Goal: Information Seeking & Learning: Learn about a topic

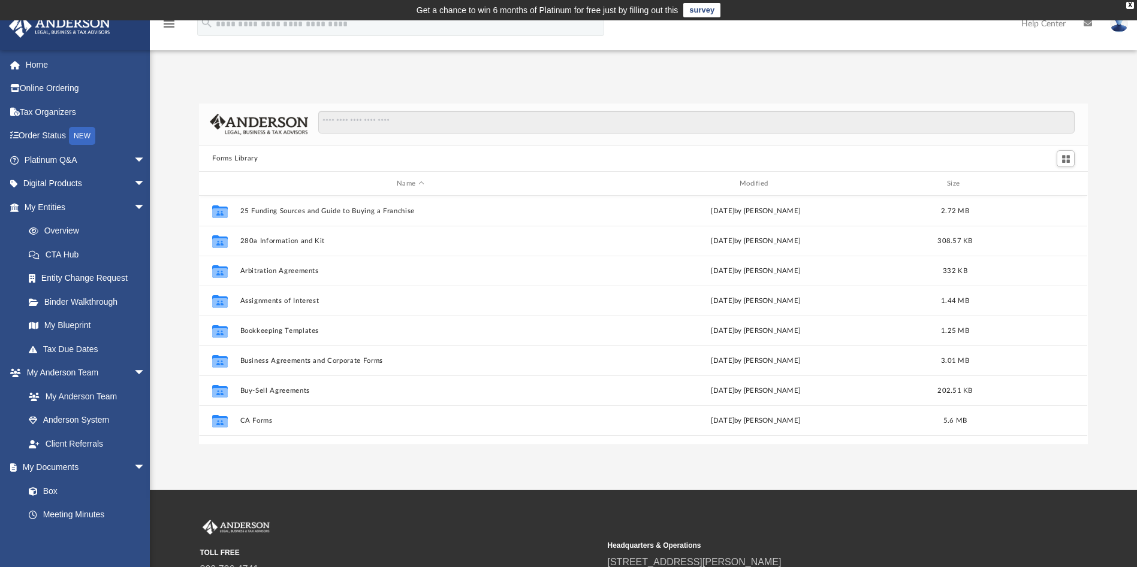
scroll to position [259, 875]
click at [1125, 26] on img at bounding box center [1119, 23] width 18 height 17
click at [1119, 28] on img at bounding box center [1119, 23] width 18 height 17
click at [64, 59] on link "Home" at bounding box center [85, 65] width 155 height 24
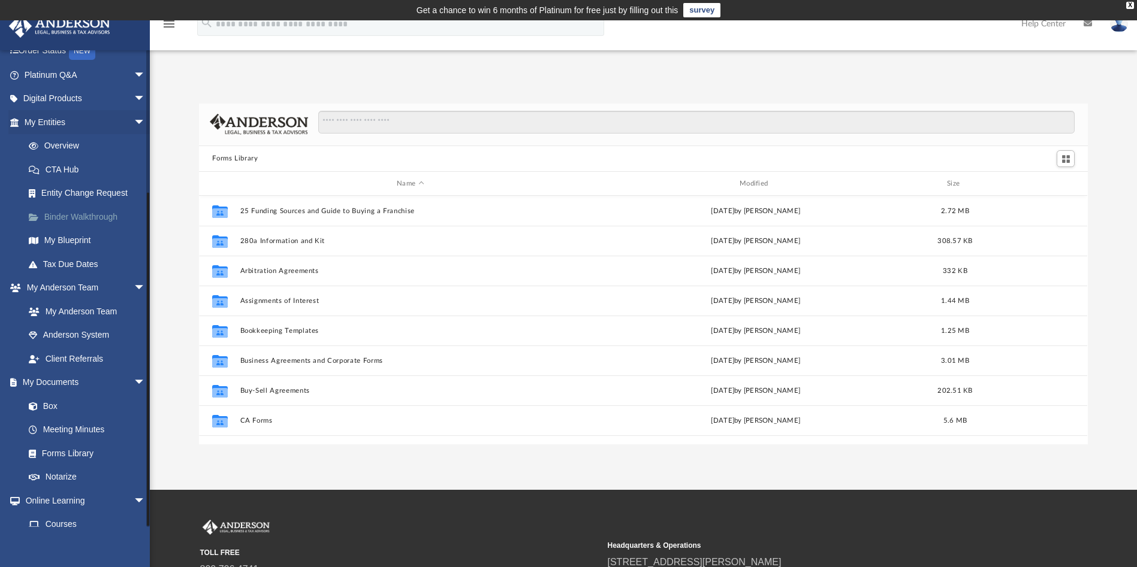
scroll to position [0, 0]
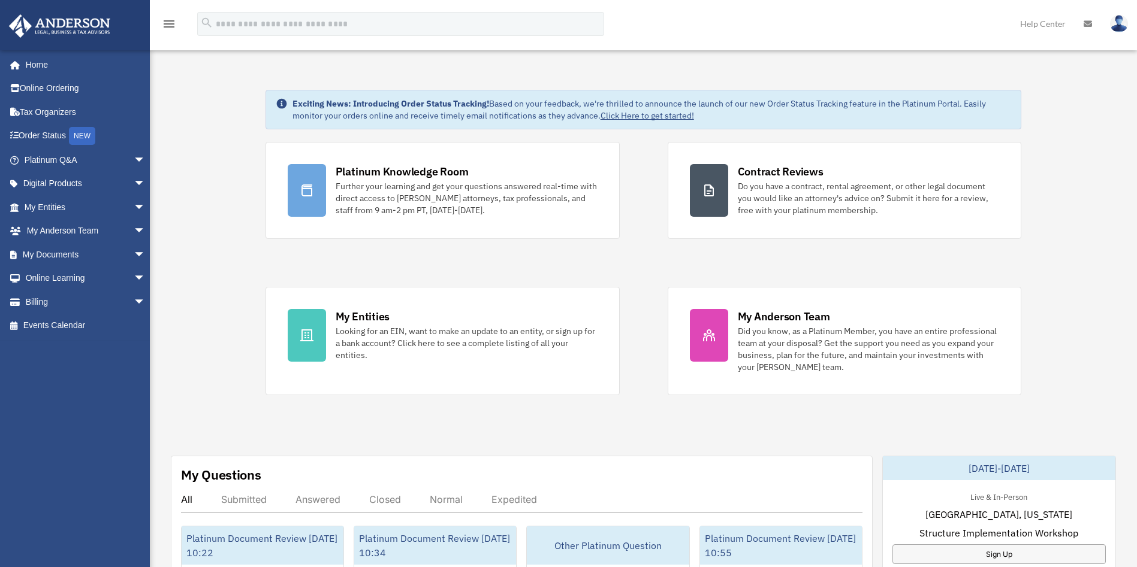
click at [1120, 20] on img at bounding box center [1119, 23] width 18 height 17
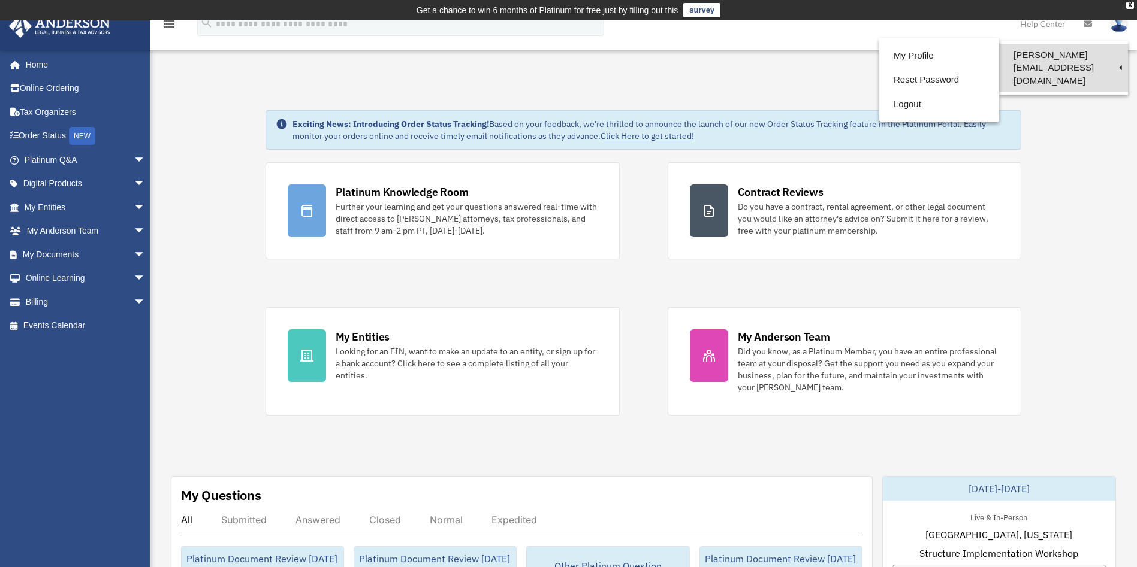
click at [1065, 53] on link "[PERSON_NAME][EMAIL_ADDRESS][DOMAIN_NAME]" at bounding box center [1063, 68] width 129 height 48
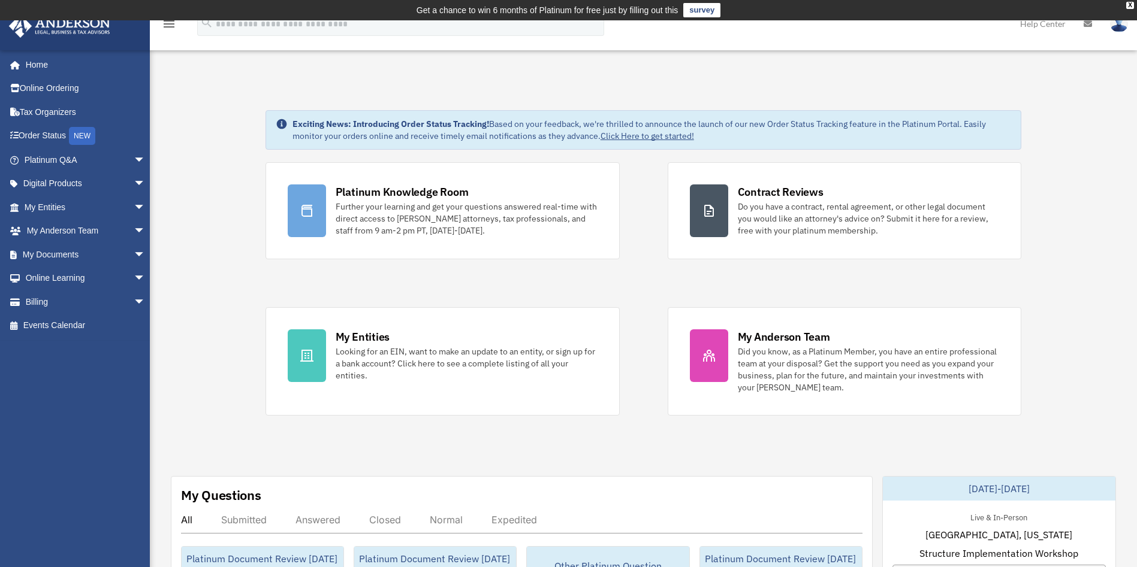
click at [1117, 23] on img at bounding box center [1119, 23] width 18 height 17
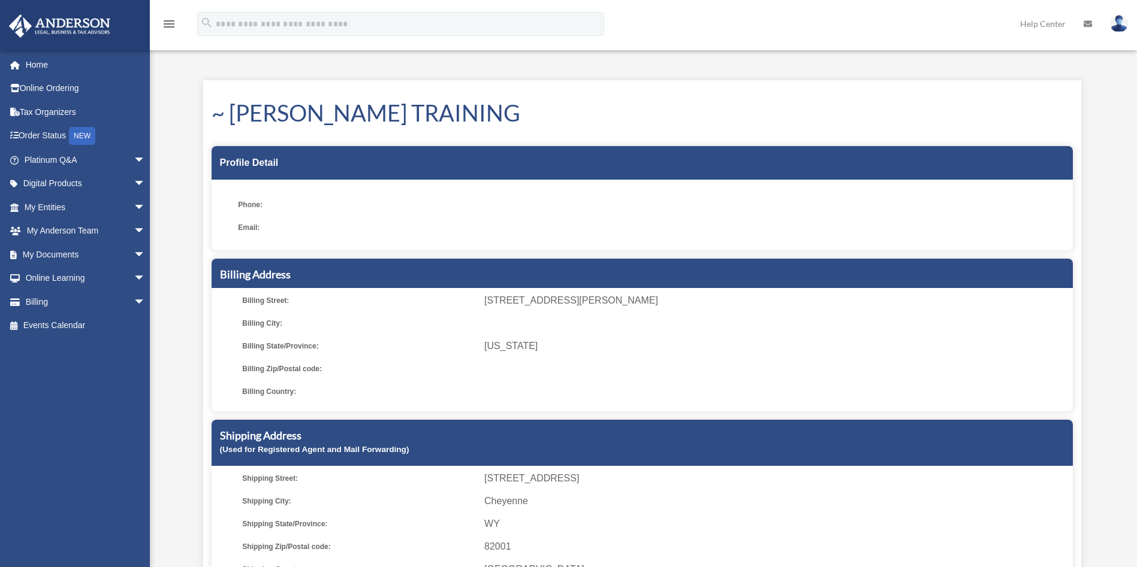
click at [1117, 27] on img at bounding box center [1119, 23] width 18 height 17
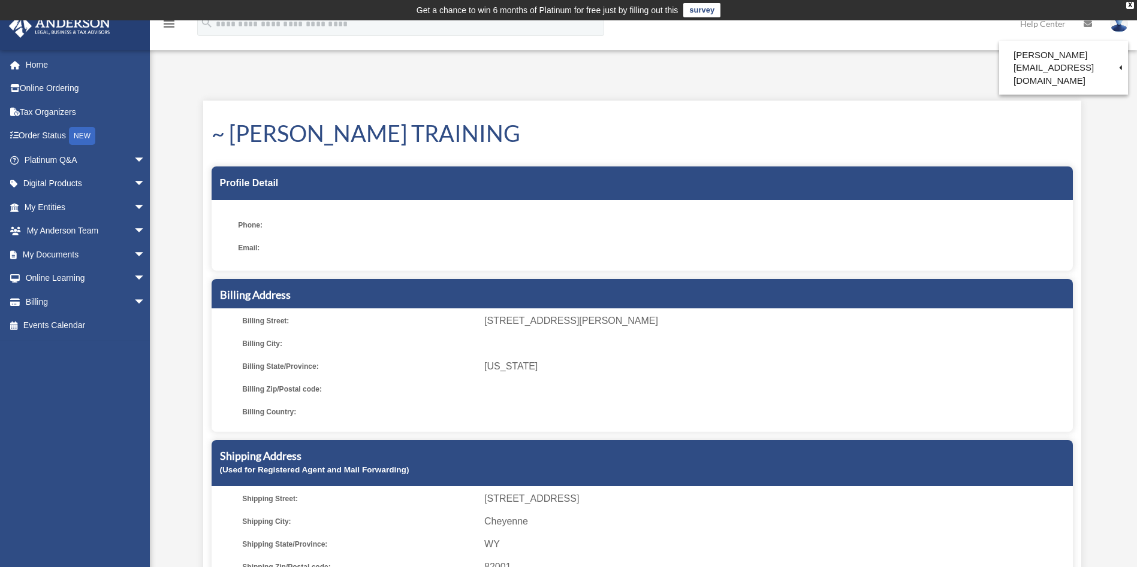
click at [711, 67] on div "My Profile [PERSON_NAME][EMAIL_ADDRESS][DOMAIN_NAME] Sign Out [PERSON_NAME][EMA…" at bounding box center [568, 349] width 1137 height 567
click at [73, 67] on link "Home" at bounding box center [85, 65] width 155 height 24
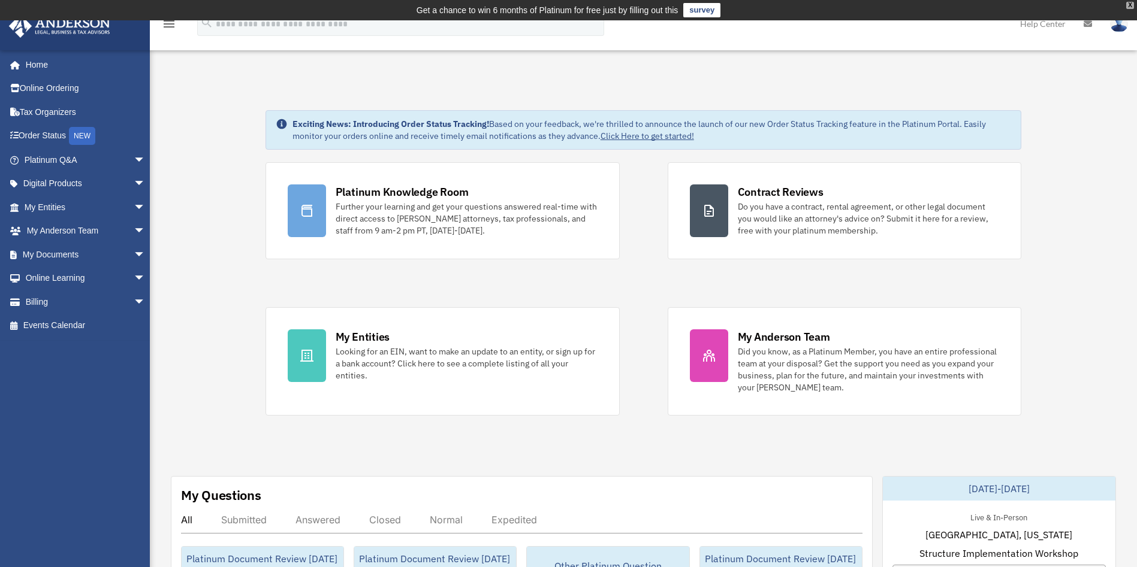
click at [1132, 5] on div "X" at bounding box center [1130, 5] width 8 height 7
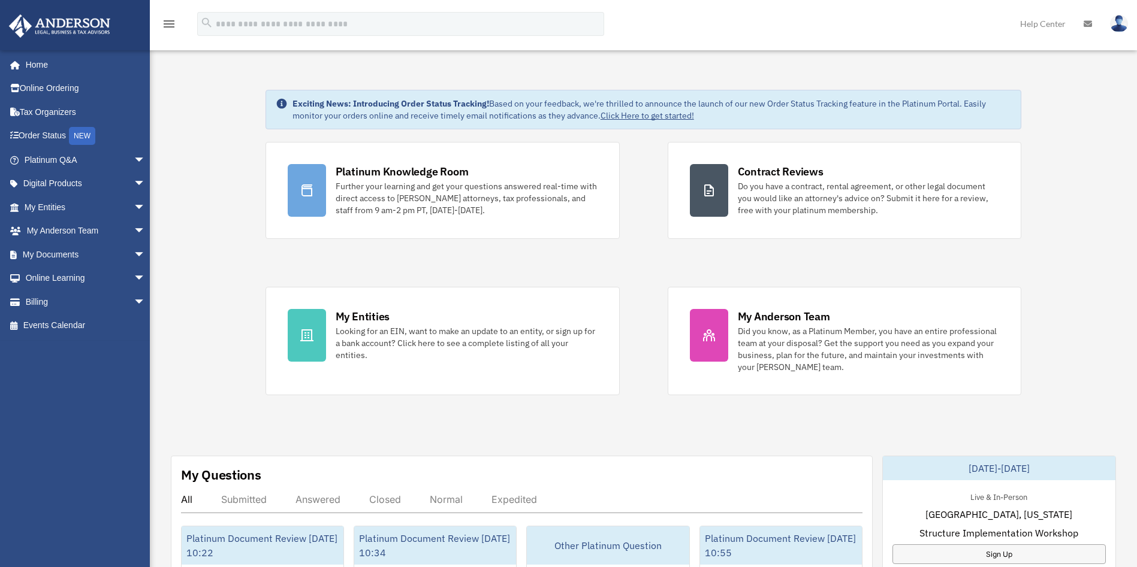
click at [1127, 26] on img at bounding box center [1119, 23] width 18 height 17
click at [1117, 26] on img at bounding box center [1119, 23] width 18 height 17
click at [765, 31] on div "menu search Site Menu add bob.apples@andersonadvisors.com My Profile Reset Pass…" at bounding box center [568, 29] width 1119 height 41
click at [1115, 24] on img at bounding box center [1119, 23] width 18 height 17
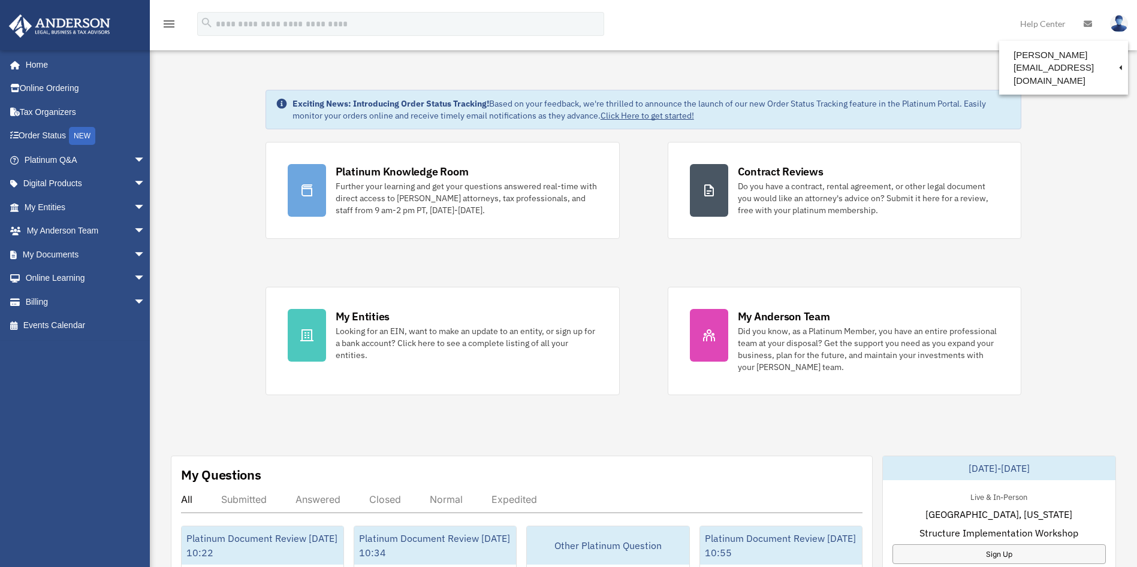
click at [953, 18] on div "menu search Site Menu add bob.apples@andersonadvisors.com My Profile Reset Pass…" at bounding box center [568, 29] width 1119 height 41
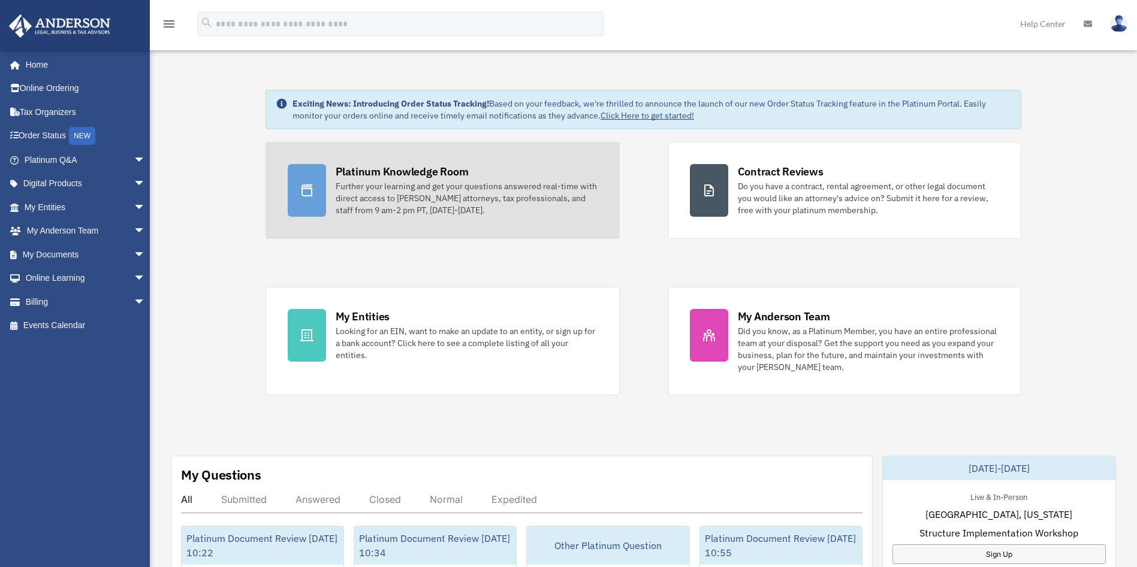
click at [445, 179] on div "Platinum Knowledge Room Further your learning and get your questions answered r…" at bounding box center [467, 190] width 262 height 52
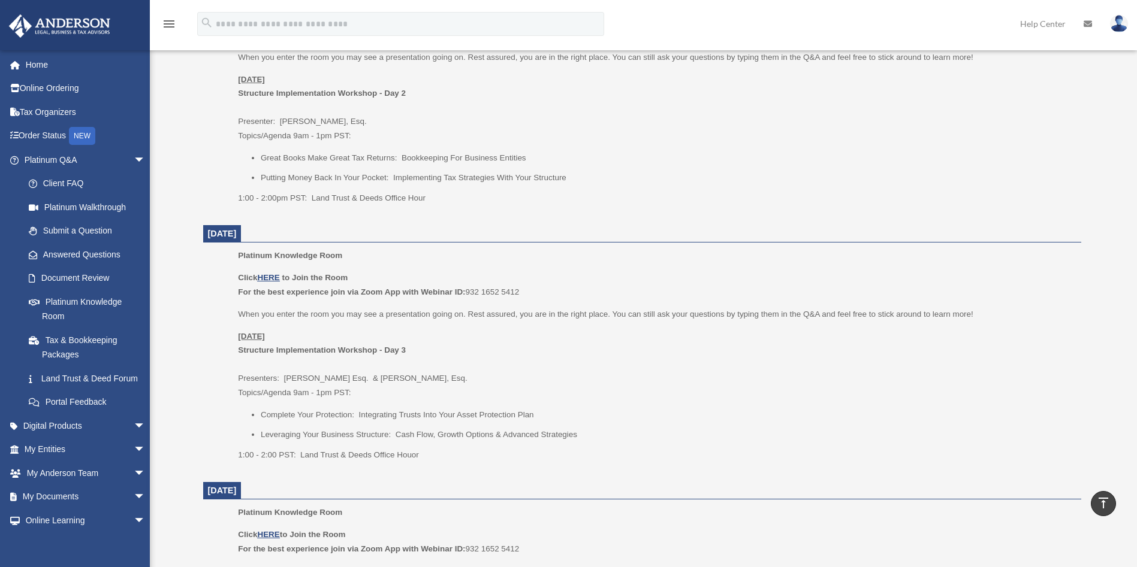
scroll to position [629, 0]
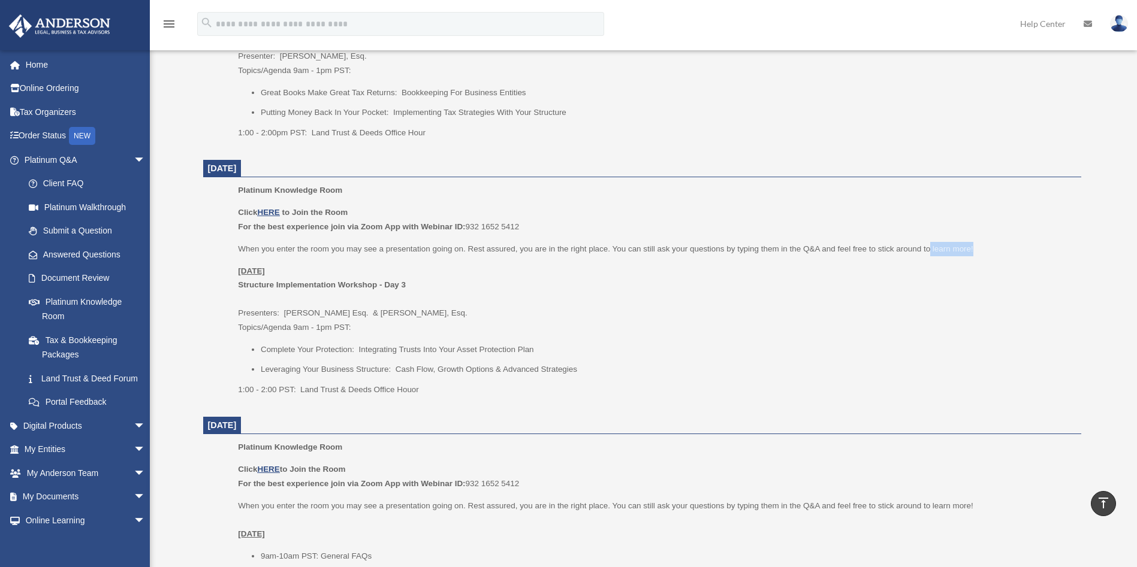
drag, startPoint x: 972, startPoint y: 248, endPoint x: 930, endPoint y: 250, distance: 42.0
click at [930, 250] on p "When you enter the room you may see a presentation going on. Rest assured, you …" at bounding box center [655, 249] width 834 height 14
drag, startPoint x: 973, startPoint y: 248, endPoint x: 808, endPoint y: 250, distance: 164.8
click at [808, 250] on p "When you enter the room you may see a presentation going on. Rest assured, you …" at bounding box center [655, 249] width 834 height 14
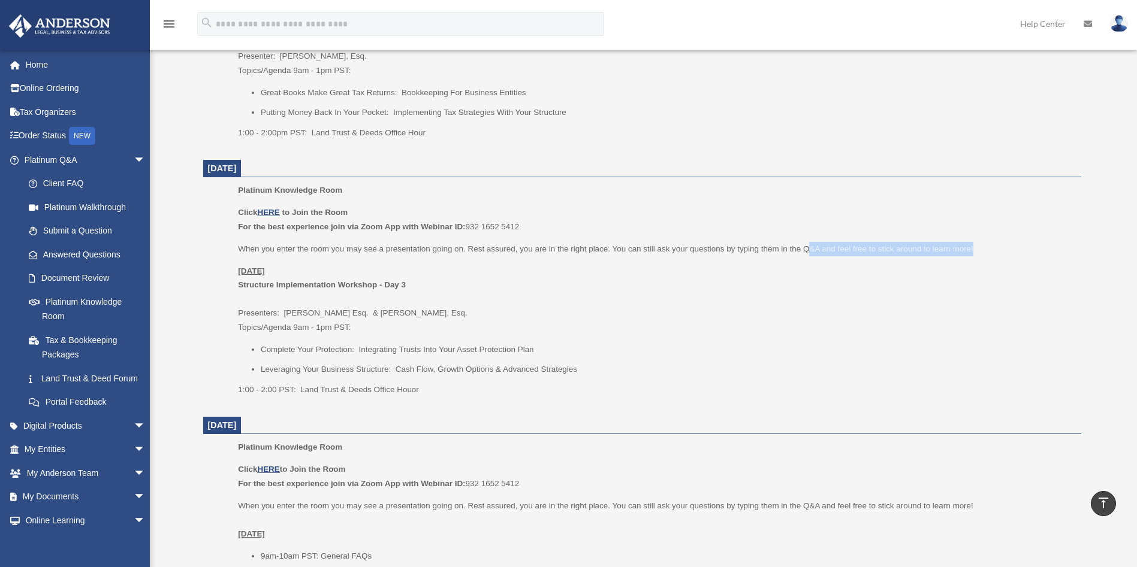
click at [809, 250] on p "When you enter the room you may see a presentation going on. Rest assured, you …" at bounding box center [655, 249] width 834 height 14
drag, startPoint x: 976, startPoint y: 251, endPoint x: 612, endPoint y: 249, distance: 363.7
click at [612, 249] on p "When you enter the room you may see a presentation going on. Rest assured, you …" at bounding box center [655, 249] width 834 height 14
click at [623, 268] on p "Monday, September 29 Structure Implementation Workshop - Day 3 Presenters: Sava…" at bounding box center [655, 299] width 834 height 71
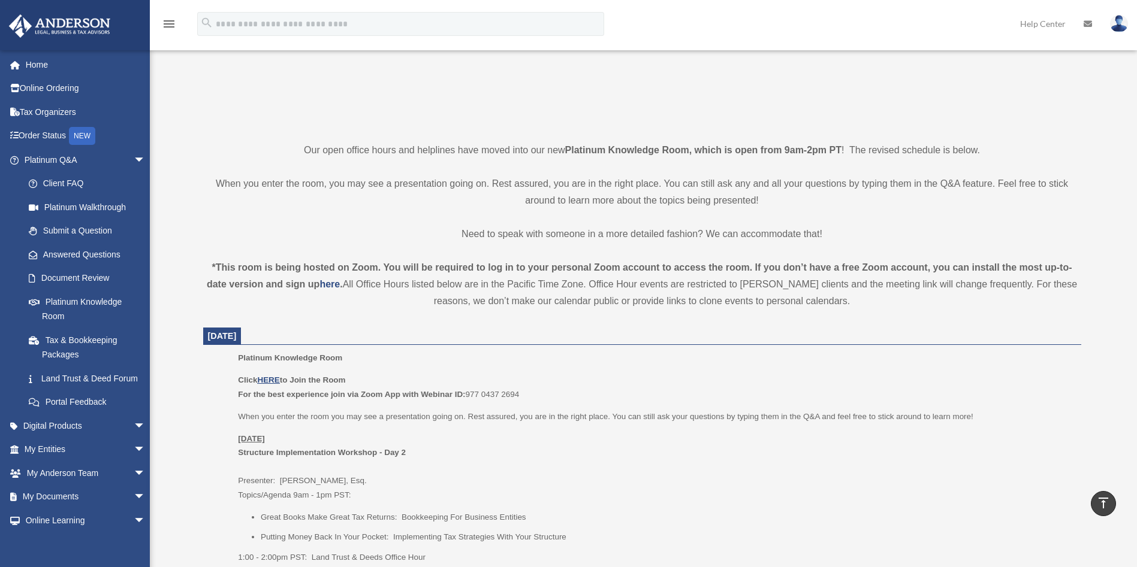
scroll to position [0, 0]
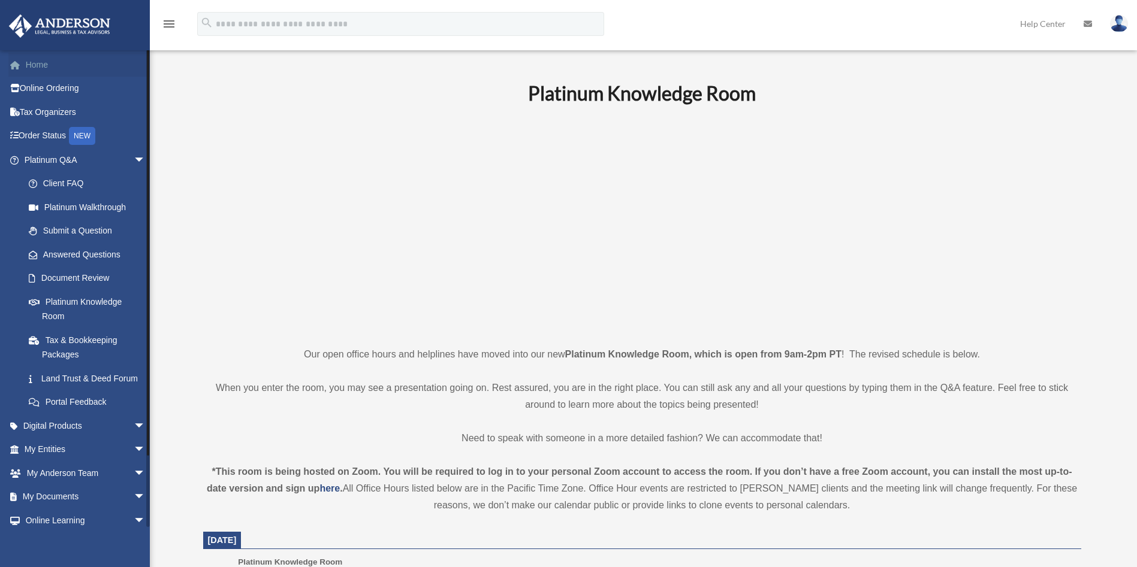
click at [107, 68] on link "Home" at bounding box center [85, 65] width 155 height 24
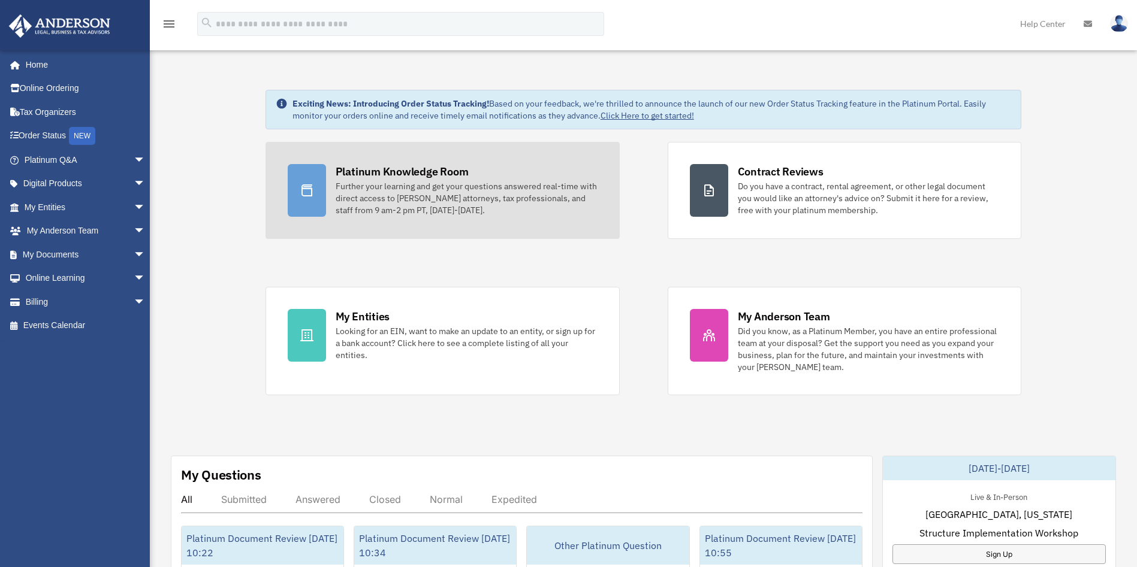
click at [513, 181] on div "Further your learning and get your questions answered real-time with direct acc…" at bounding box center [467, 198] width 262 height 36
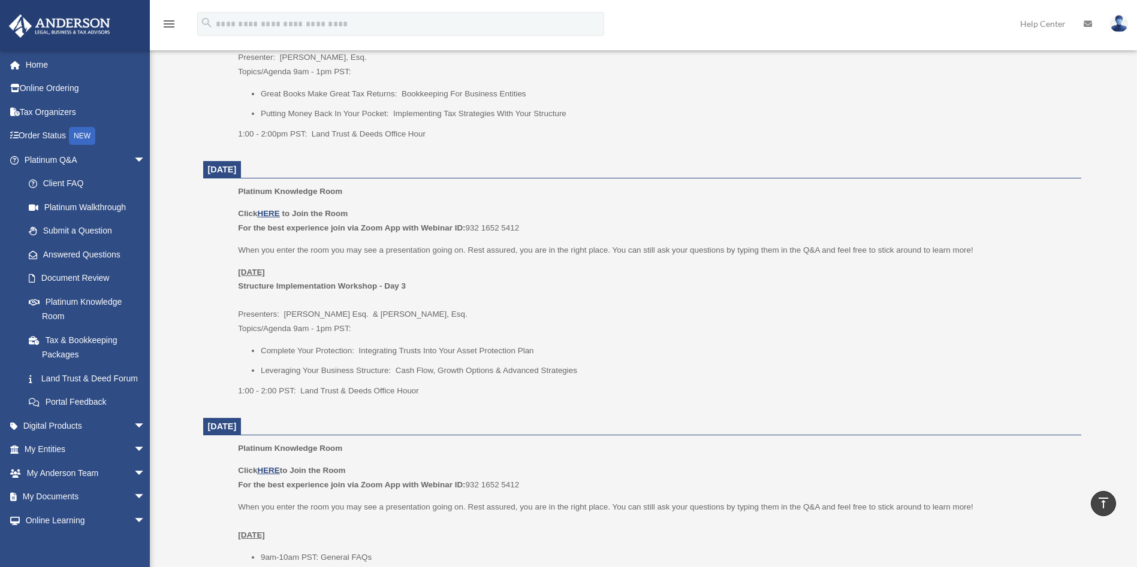
scroll to position [629, 0]
